Goal: Navigation & Orientation: Find specific page/section

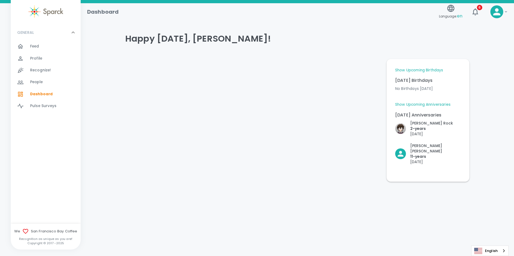
click at [420, 72] on link "Show Upcoming Birthdays" at bounding box center [419, 70] width 48 height 5
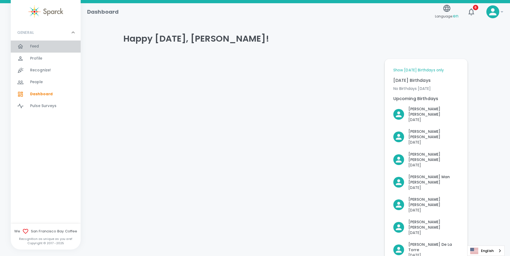
click at [36, 48] on span "Feed" at bounding box center [34, 46] width 9 height 5
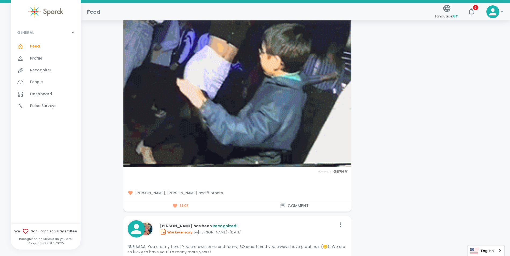
scroll to position [1532, 0]
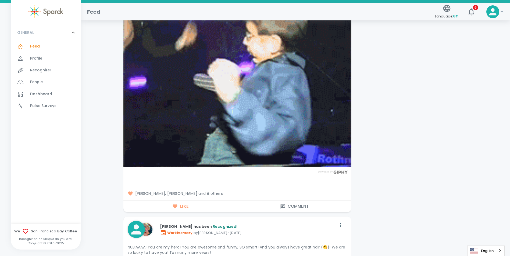
click at [48, 61] on div "Profile 0" at bounding box center [55, 59] width 51 height 8
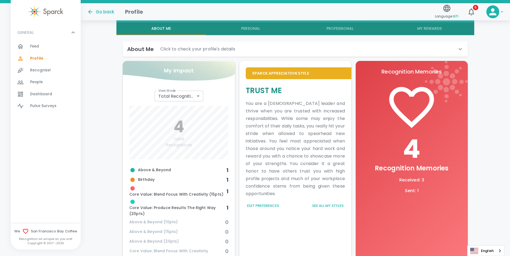
scroll to position [192, 0]
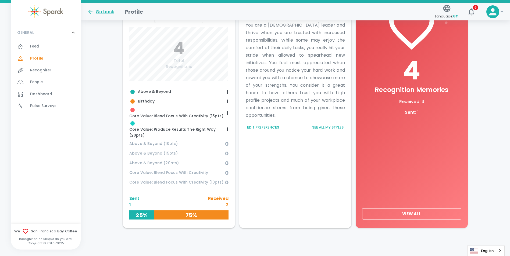
click at [418, 214] on button "View All" at bounding box center [411, 214] width 99 height 11
